Goal: Information Seeking & Learning: Learn about a topic

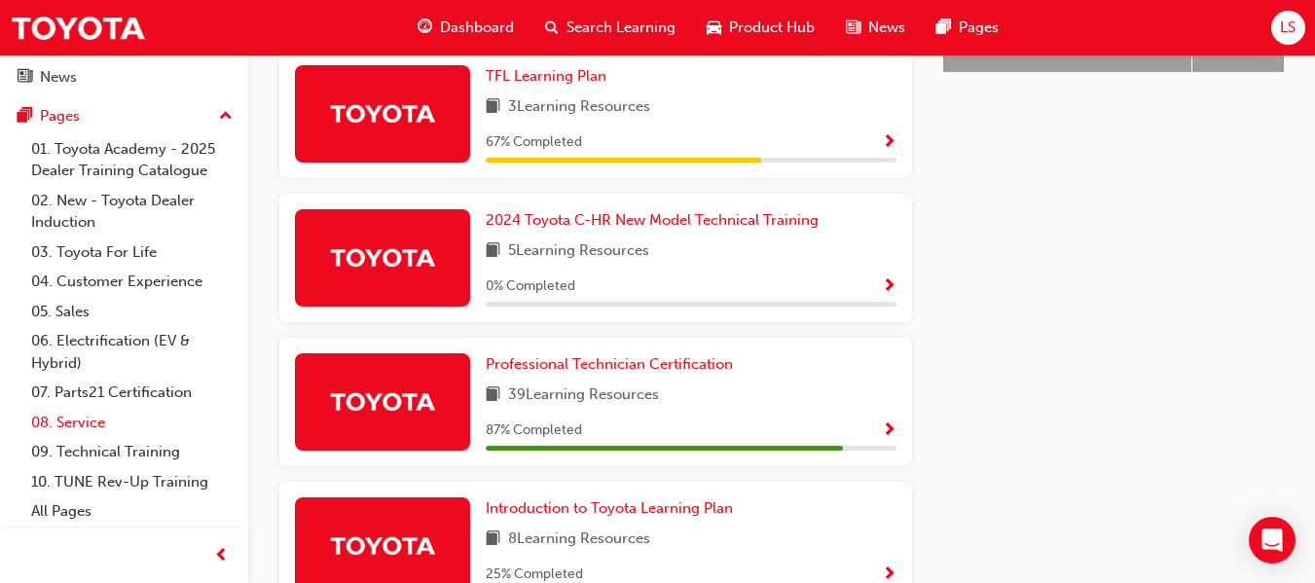
scroll to position [998, 0]
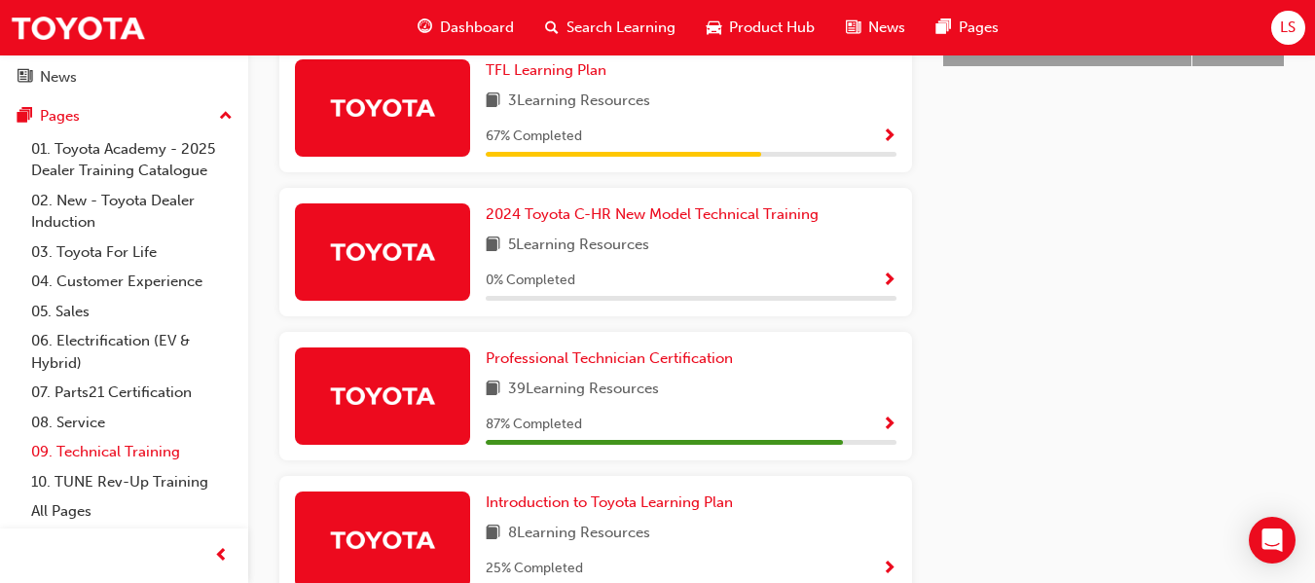
click at [74, 455] on link "09. Technical Training" at bounding box center [131, 452] width 217 height 30
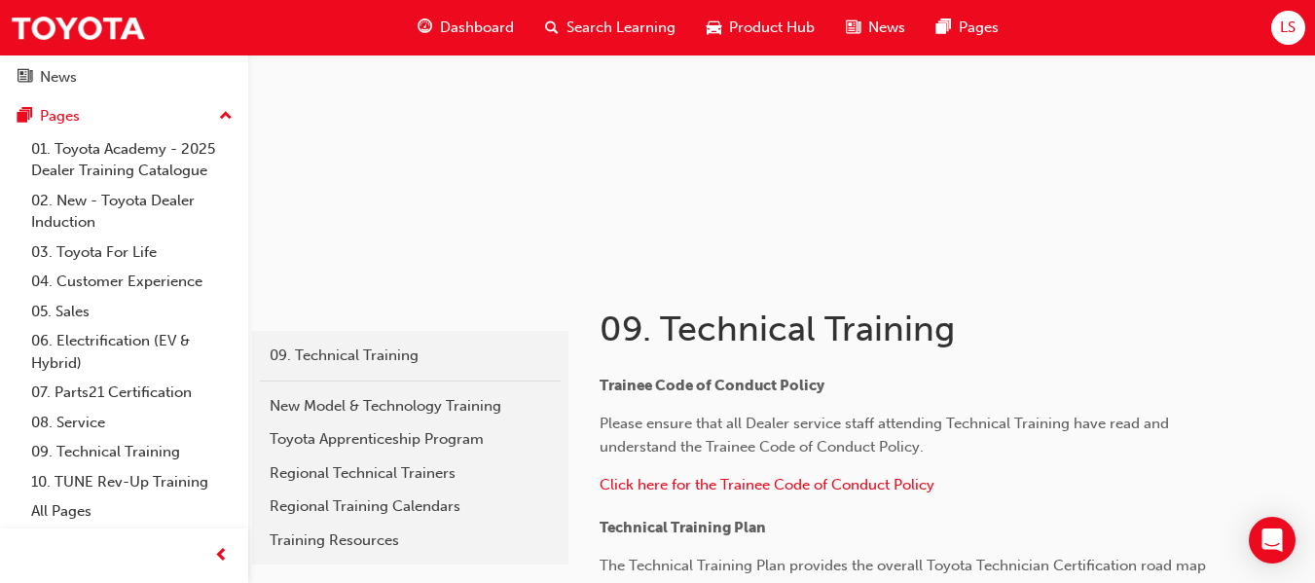
scroll to position [138, 0]
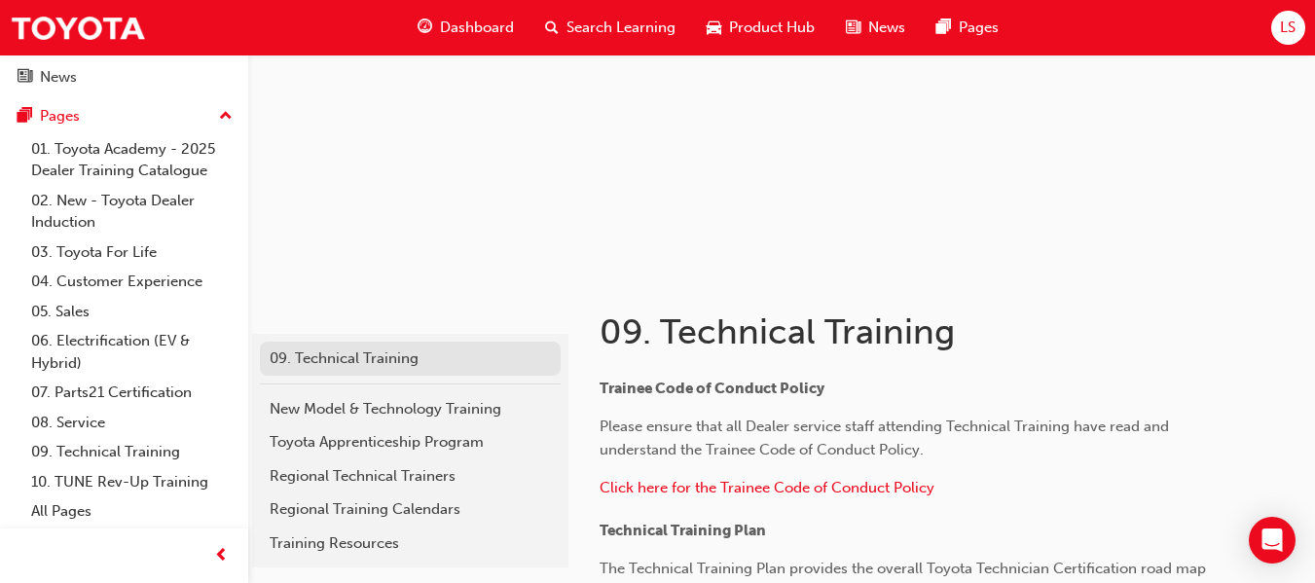
click at [391, 366] on div "09. Technical Training" at bounding box center [410, 359] width 281 height 22
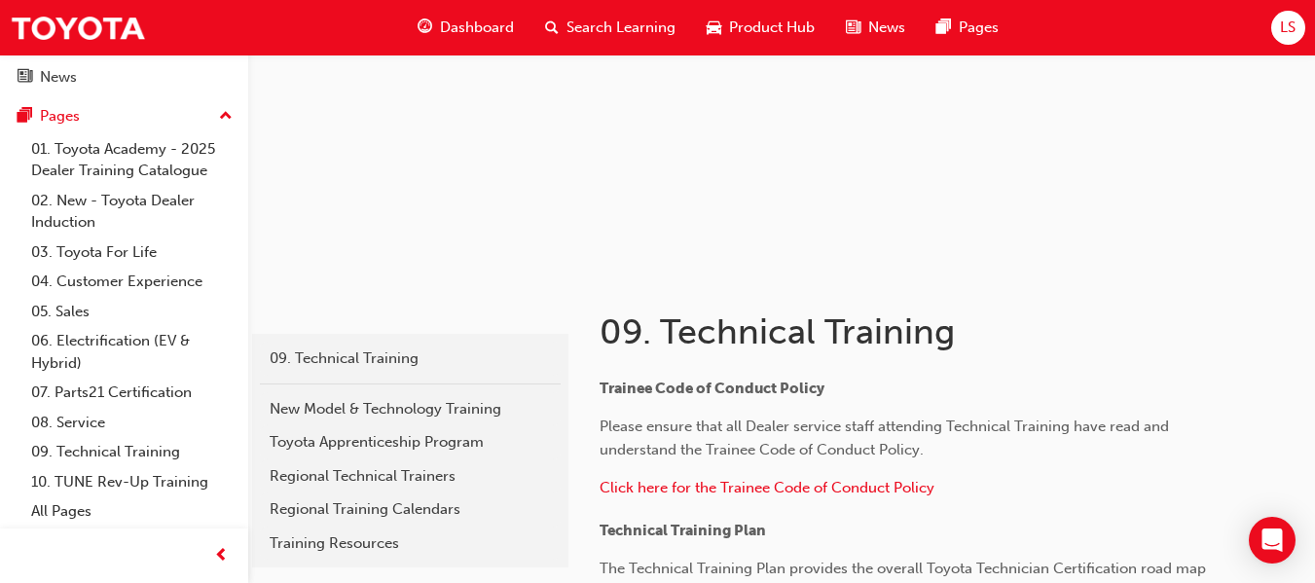
scroll to position [231, 0]
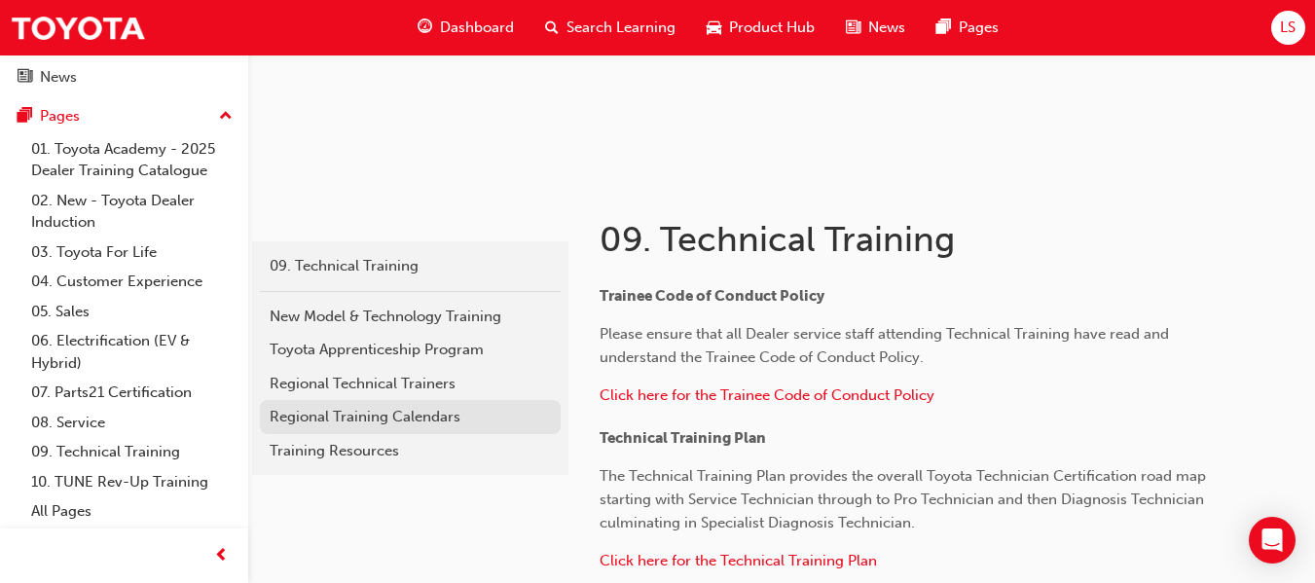
click at [481, 428] on link "Regional Training Calendars" at bounding box center [410, 417] width 301 height 34
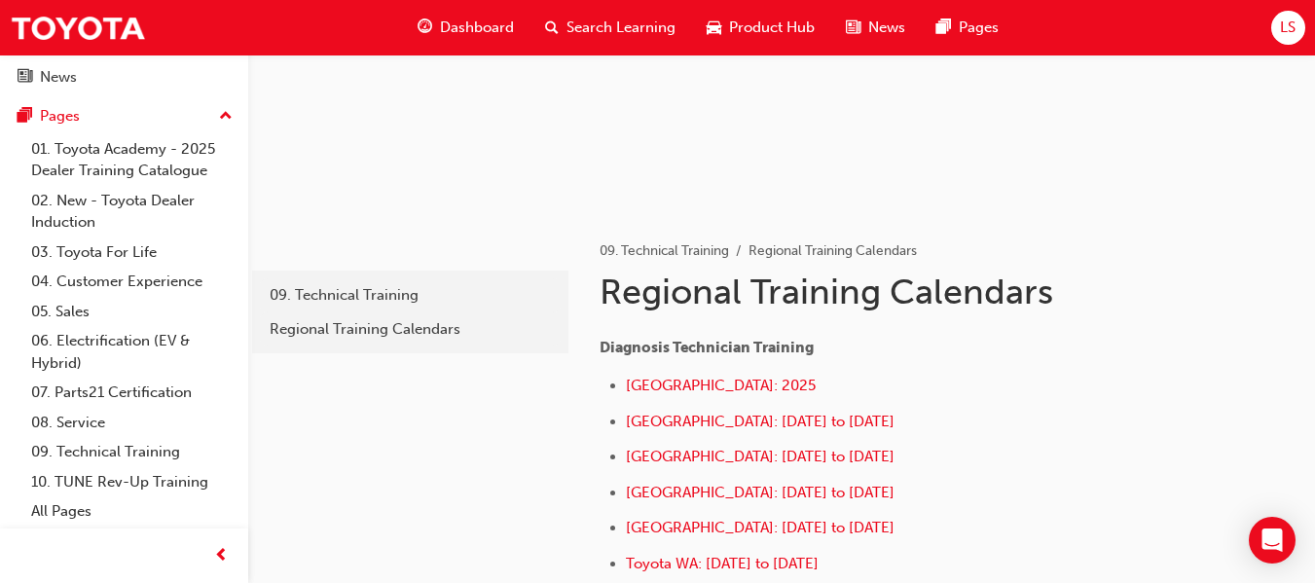
scroll to position [196, 0]
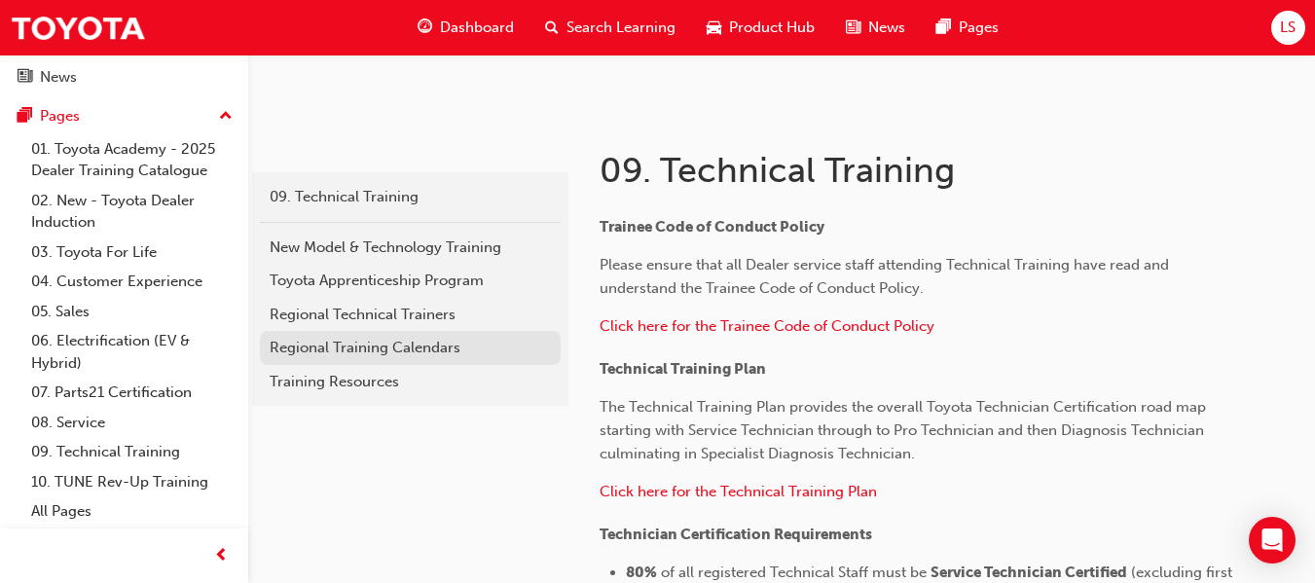
scroll to position [301, 0]
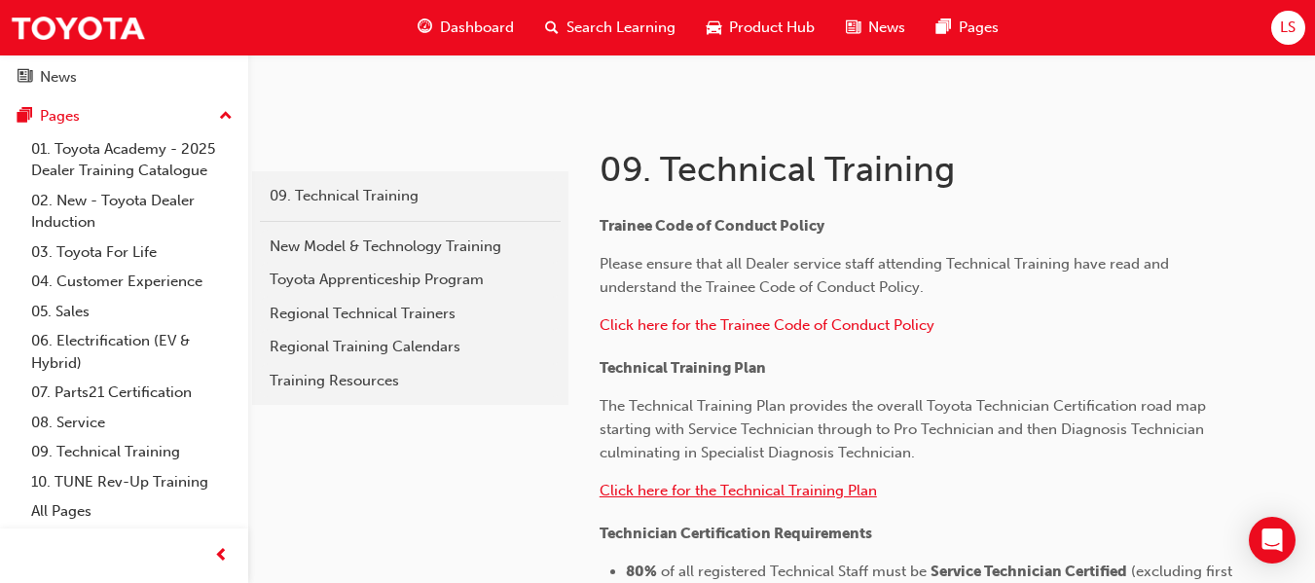
click at [708, 484] on span "Click here for the Technical Training Plan" at bounding box center [738, 491] width 277 height 18
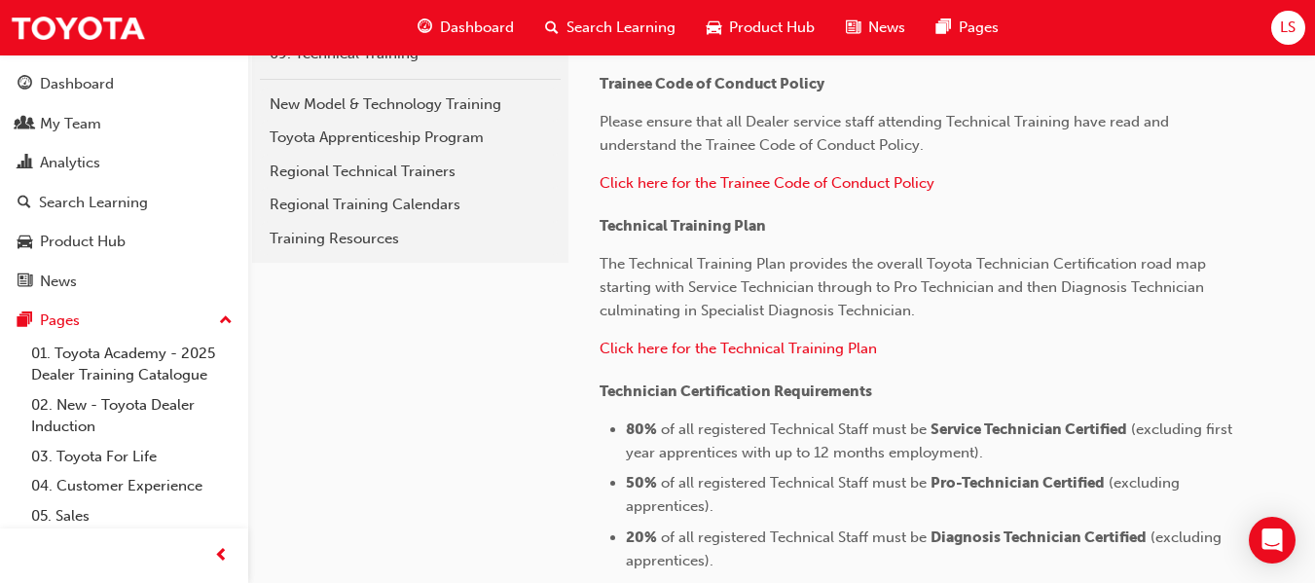
scroll to position [438, 0]
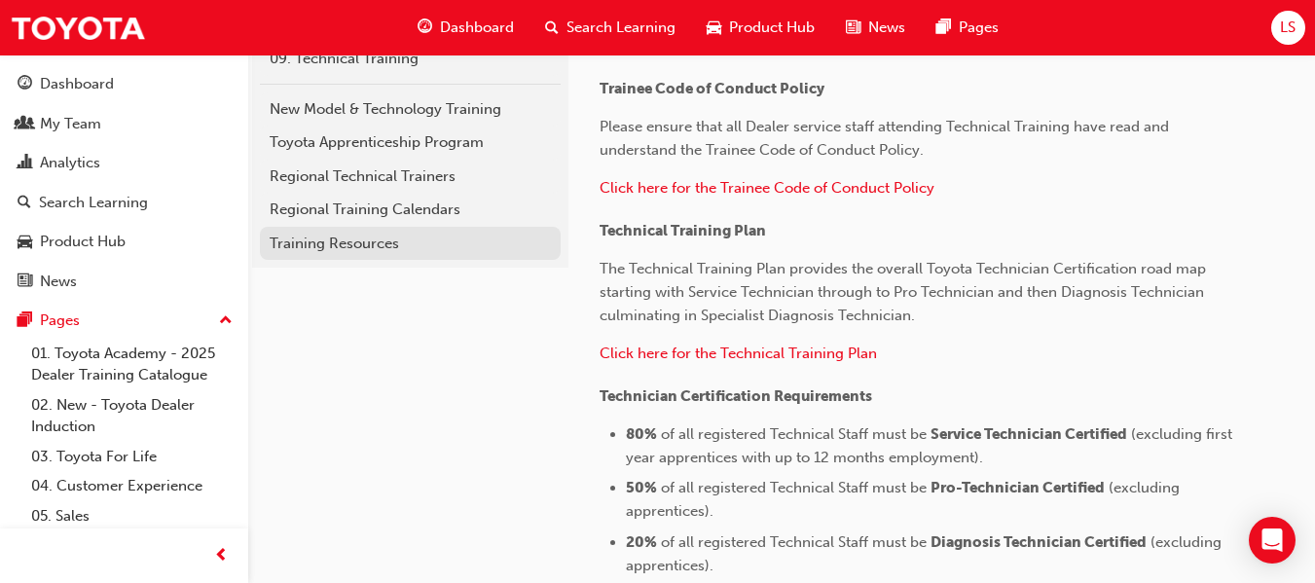
click at [381, 245] on div "Training Resources" at bounding box center [410, 244] width 281 height 22
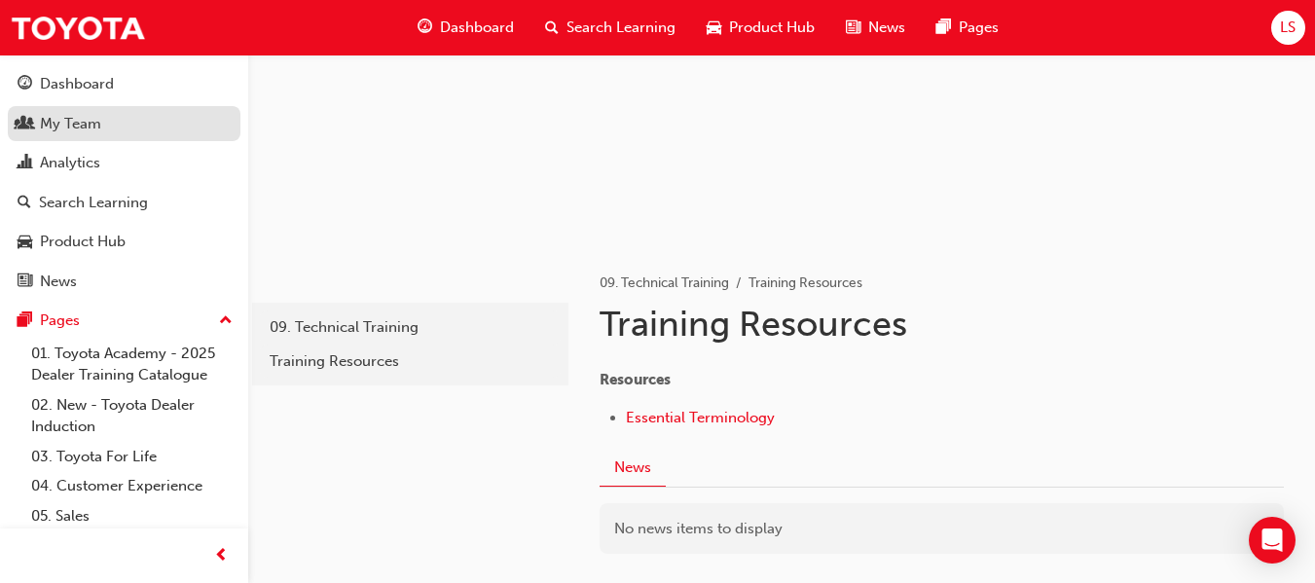
scroll to position [168, 0]
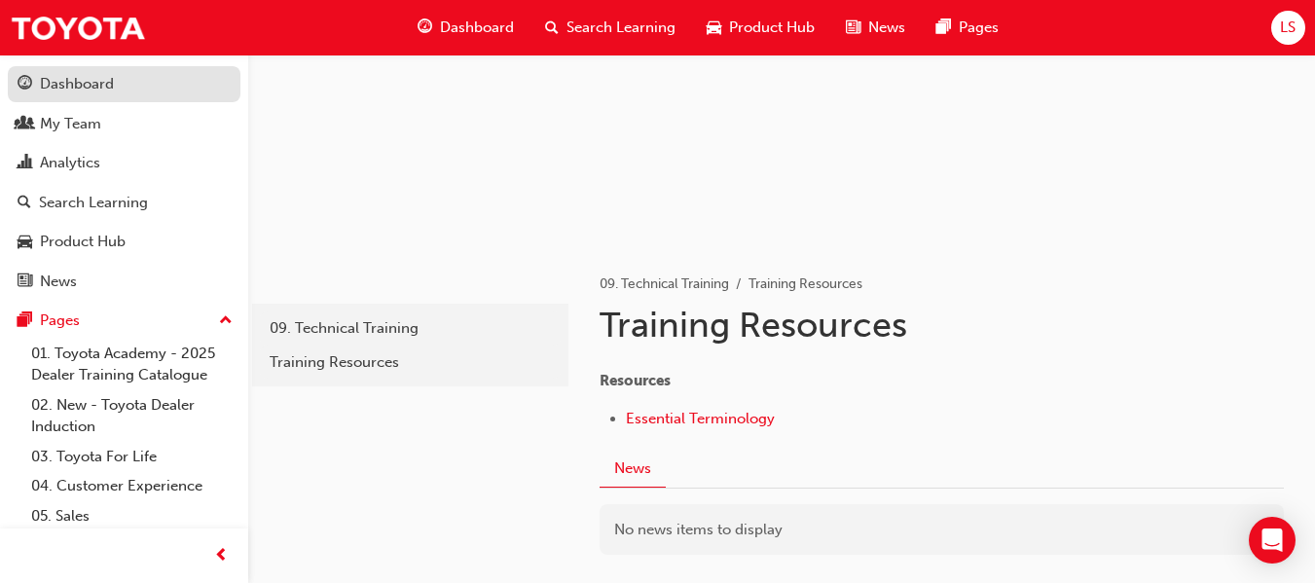
click at [123, 77] on div "Dashboard" at bounding box center [124, 84] width 213 height 24
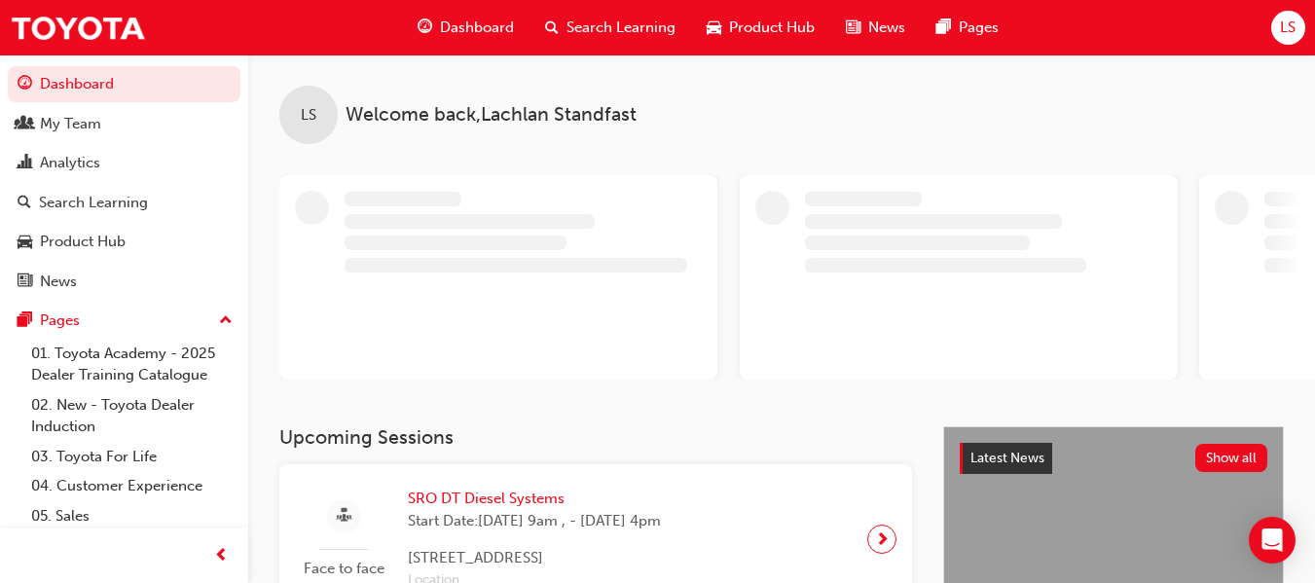
click at [645, 30] on span "Search Learning" at bounding box center [621, 28] width 109 height 22
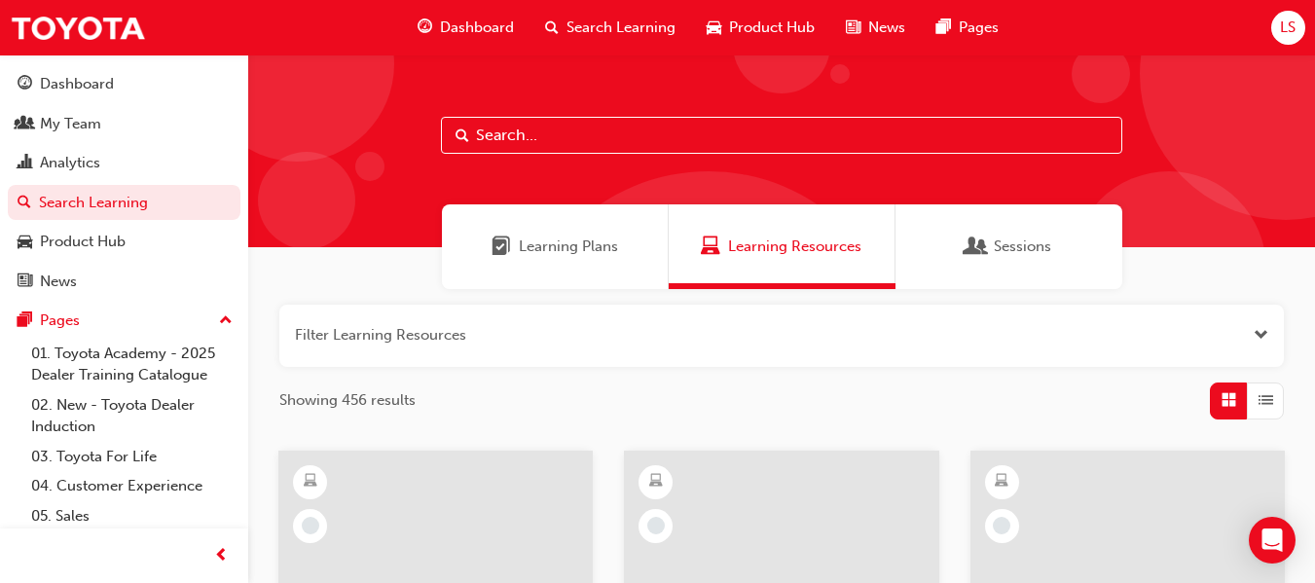
click at [612, 131] on input "text" at bounding box center [781, 135] width 681 height 37
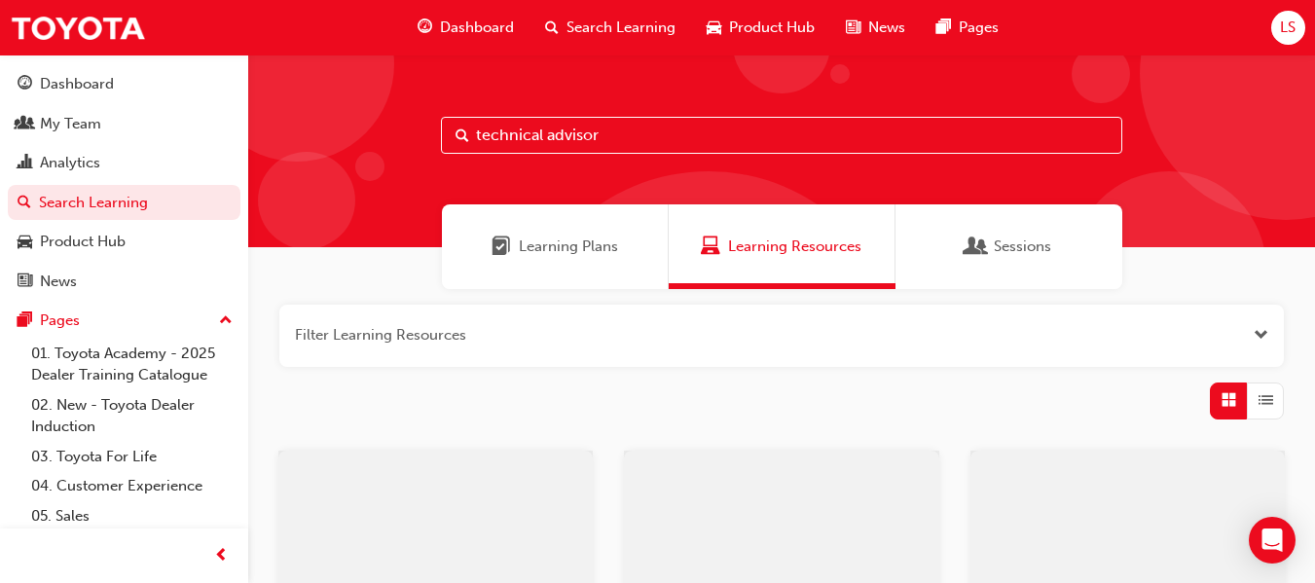
type input "technical advisor"
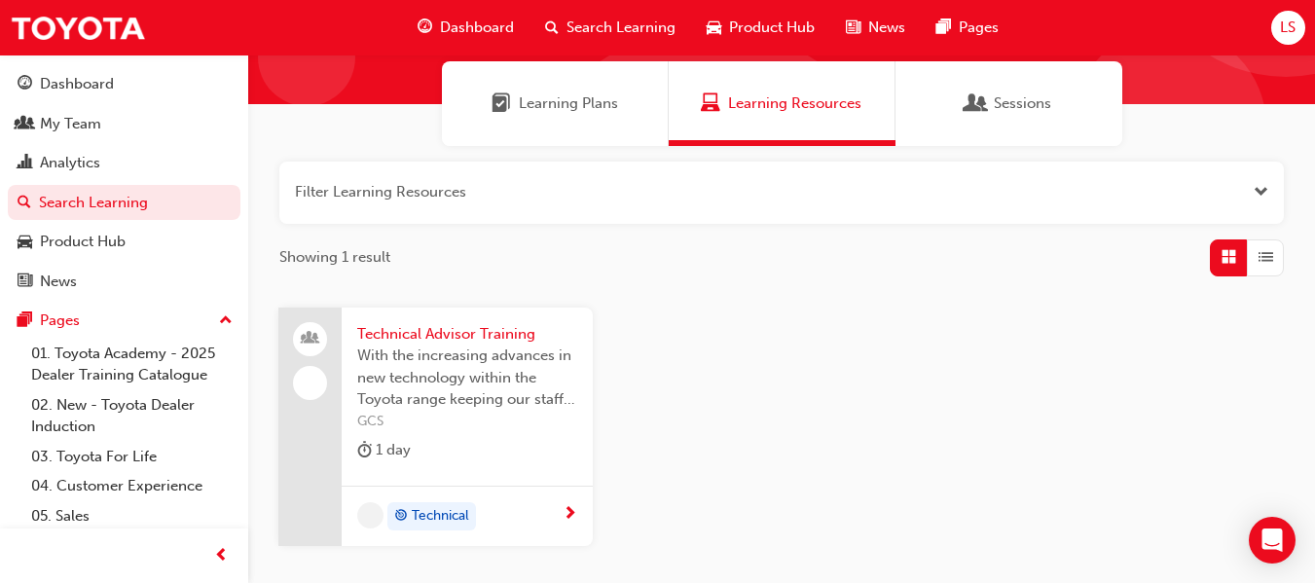
scroll to position [144, 0]
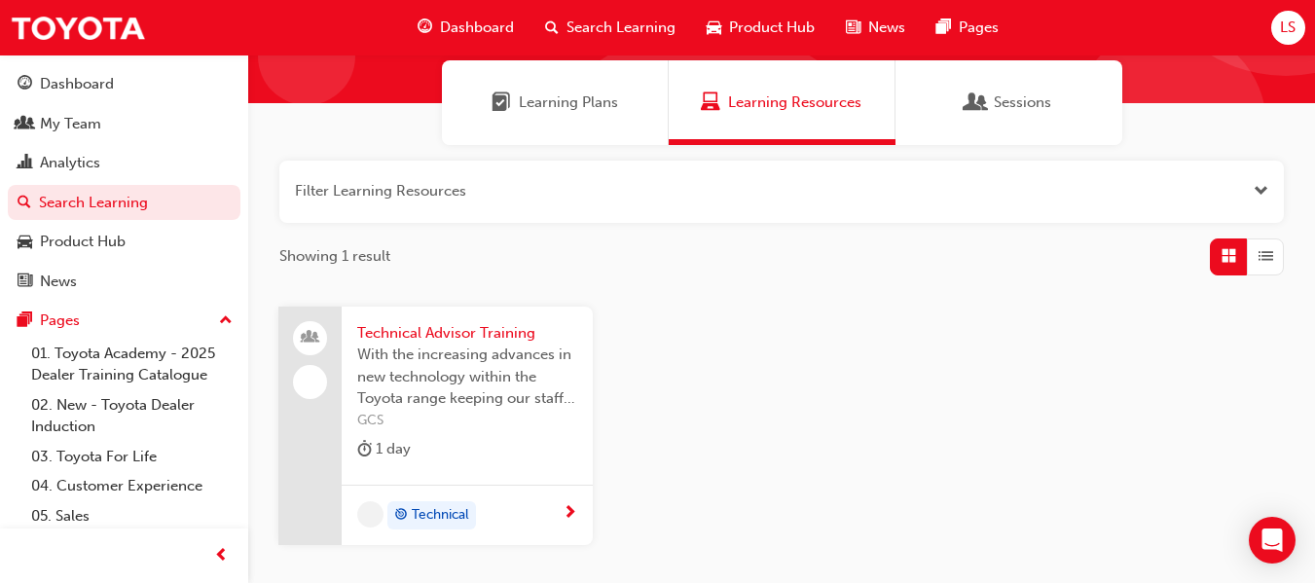
click at [513, 328] on span "Technical Advisor Training" at bounding box center [467, 333] width 220 height 22
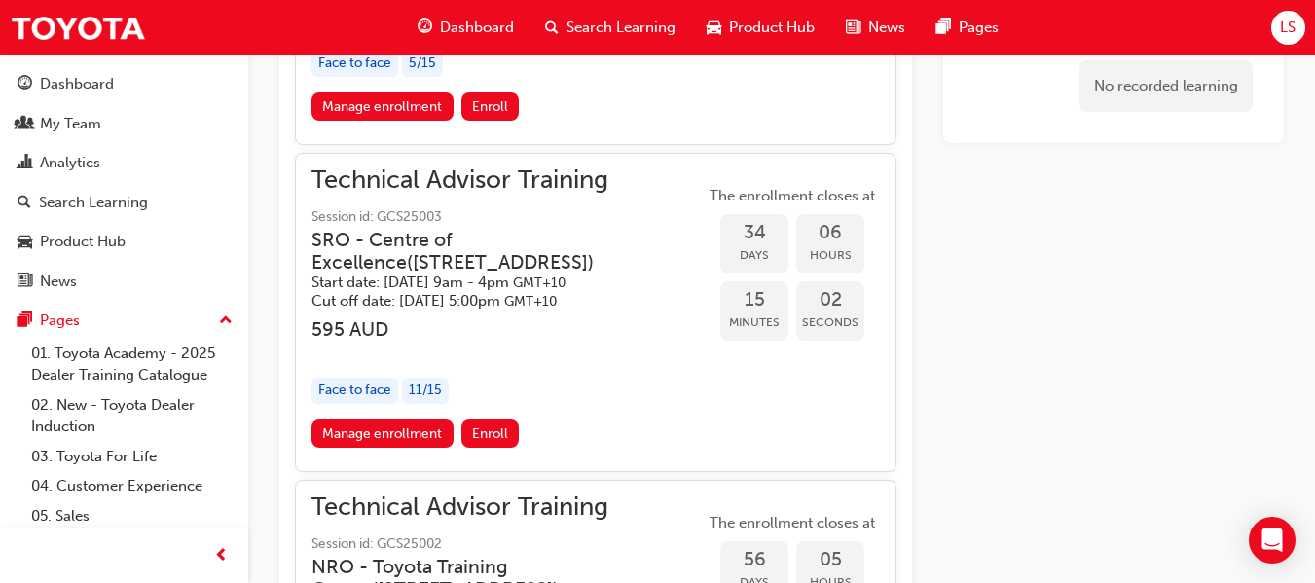
scroll to position [1830, 0]
click at [409, 387] on div "11 / 15" at bounding box center [425, 392] width 47 height 26
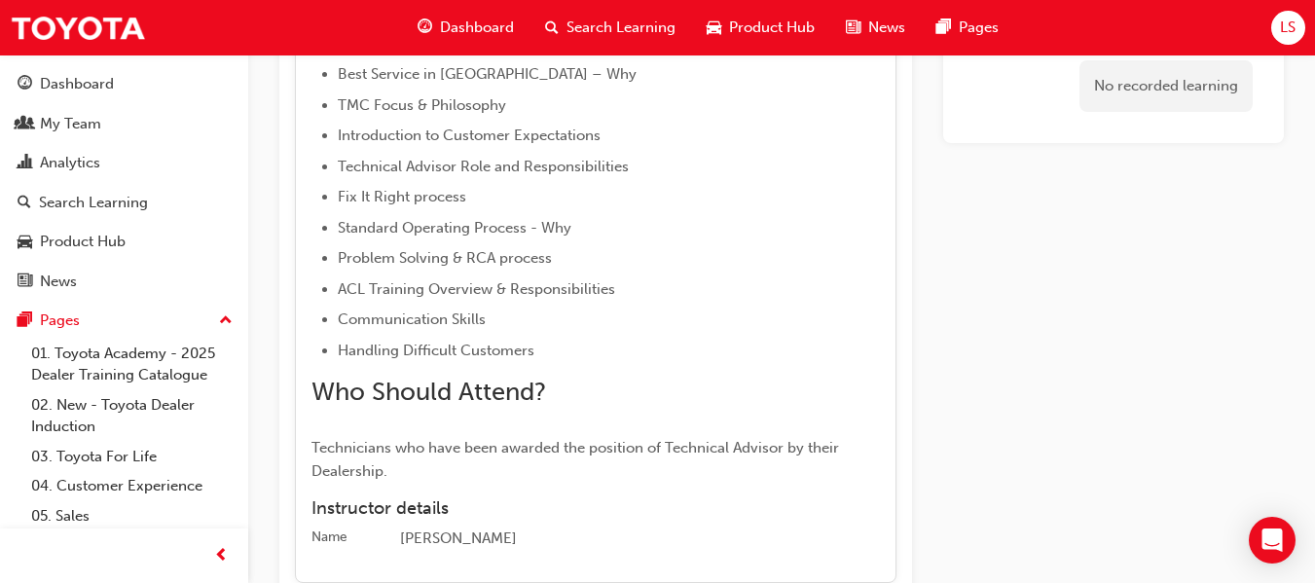
scroll to position [2978, 0]
